Goal: Complete application form: Complete application form

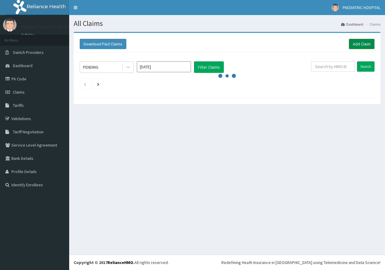
click at [353, 44] on link "Add Claim" at bounding box center [362, 44] width 26 height 10
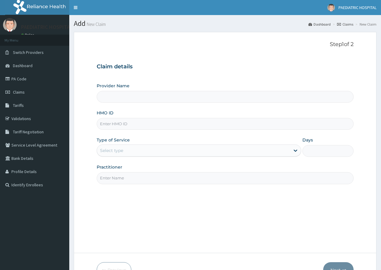
click at [113, 126] on input "HMO ID" at bounding box center [225, 124] width 257 height 12
type input "AOM/"
type input "PAEDIATRIC & MATERNAL CARE HOSPITAL"
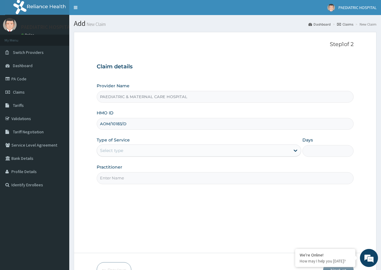
type input "AOM/10183/D"
click at [122, 151] on div "Select type" at bounding box center [111, 150] width 23 height 6
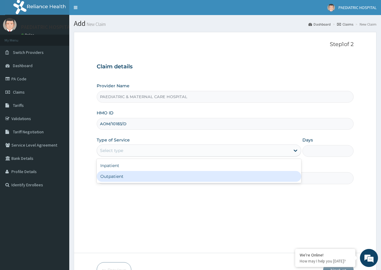
click at [116, 174] on div "Outpatient" at bounding box center [199, 176] width 204 height 11
type input "1"
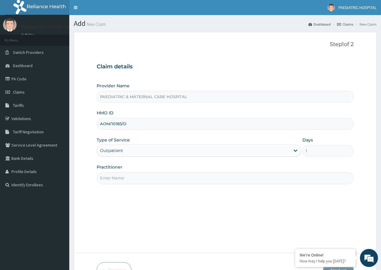
click at [116, 174] on input "Practitioner" at bounding box center [225, 178] width 257 height 12
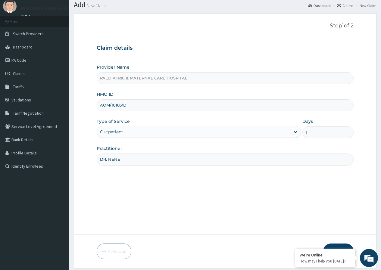
scroll to position [37, 0]
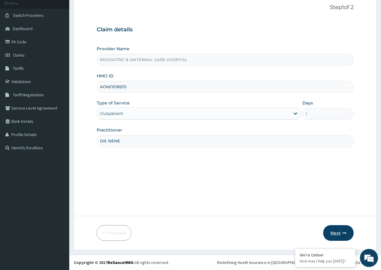
type input "DR. NENE"
click at [333, 230] on button "Next" at bounding box center [338, 233] width 30 height 16
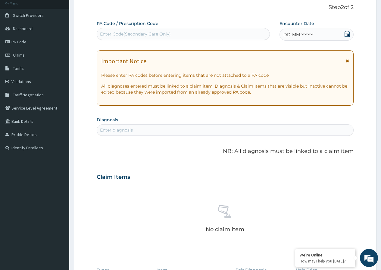
click at [154, 34] on div "Enter Code(Secondary Care Only)" at bounding box center [135, 34] width 71 height 6
type input "PA/E6EEF6"
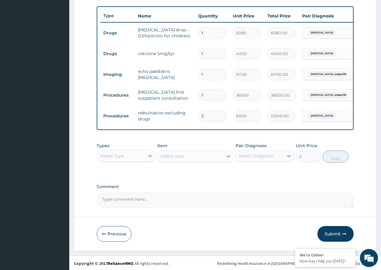
scroll to position [226, 0]
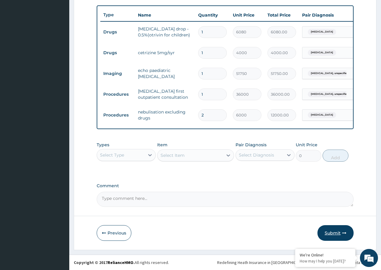
click at [339, 232] on button "Submit" at bounding box center [335, 233] width 36 height 16
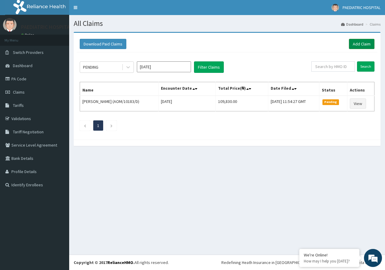
click at [362, 45] on link "Add Claim" at bounding box center [362, 44] width 26 height 10
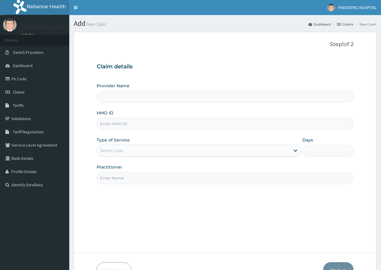
click at [131, 126] on input "HMO ID" at bounding box center [225, 124] width 257 height 12
type input "PAEDIATRIC & MATERNAL CARE HOSPITAL"
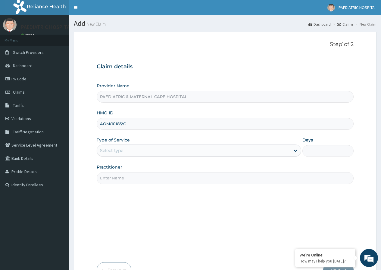
type input "AOM/10183/C"
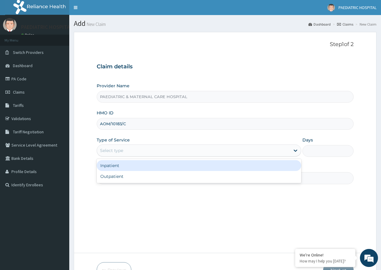
click at [129, 151] on div "Select type" at bounding box center [193, 151] width 193 height 10
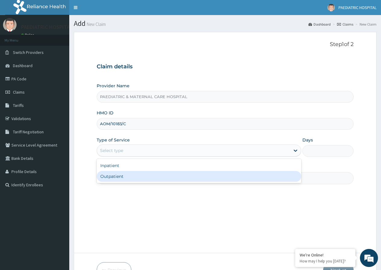
click at [103, 177] on div "Outpatient" at bounding box center [199, 176] width 204 height 11
type input "1"
click at [119, 177] on input "Practitioner" at bounding box center [225, 178] width 257 height 12
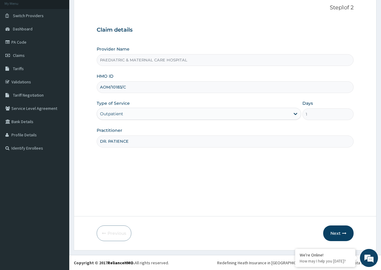
scroll to position [37, 0]
type input "DR. PATIENCE"
click at [335, 231] on button "Next" at bounding box center [338, 233] width 30 height 16
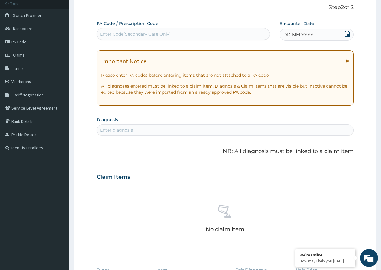
click at [159, 32] on div "Enter Code(Secondary Care Only)" at bounding box center [135, 34] width 71 height 6
type input "PA/772FEB"
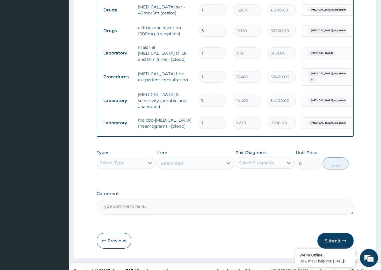
scroll to position [336, 0]
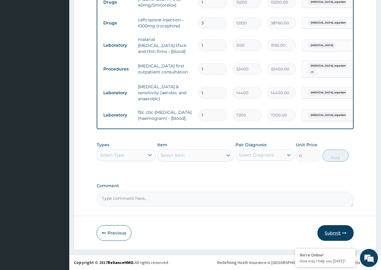
click at [341, 233] on button "Submit" at bounding box center [335, 233] width 36 height 16
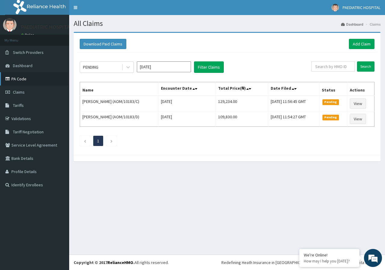
click at [30, 79] on link "PA Code" at bounding box center [34, 78] width 69 height 13
